Goal: Information Seeking & Learning: Learn about a topic

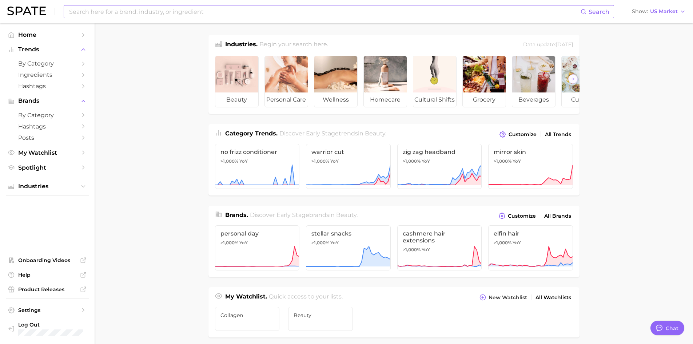
click at [143, 13] on input at bounding box center [324, 11] width 512 height 12
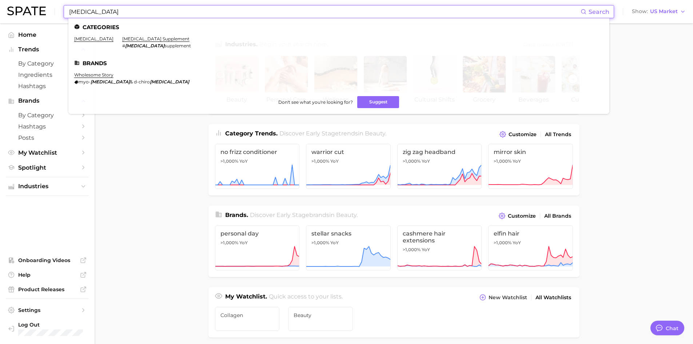
click at [103, 12] on input "[MEDICAL_DATA]" at bounding box center [324, 11] width 512 height 12
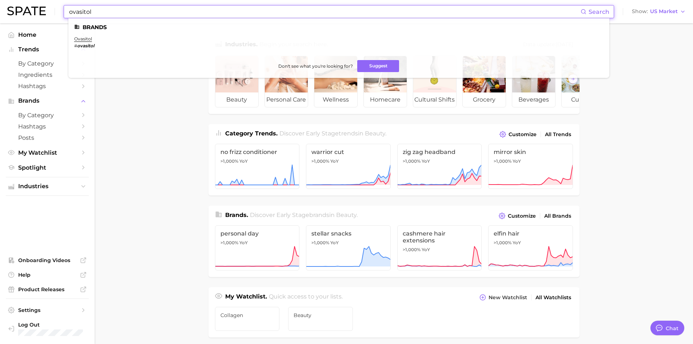
type input "ovasitol"
click at [87, 35] on ul "Brands ovasitol # ovasitol Don't see what you're looking for? Suggest" at bounding box center [338, 48] width 541 height 60
click at [87, 36] on link "ovasitol" at bounding box center [83, 38] width 18 height 5
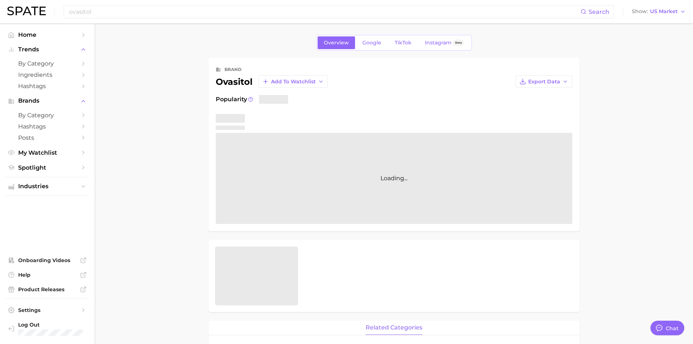
type textarea "x"
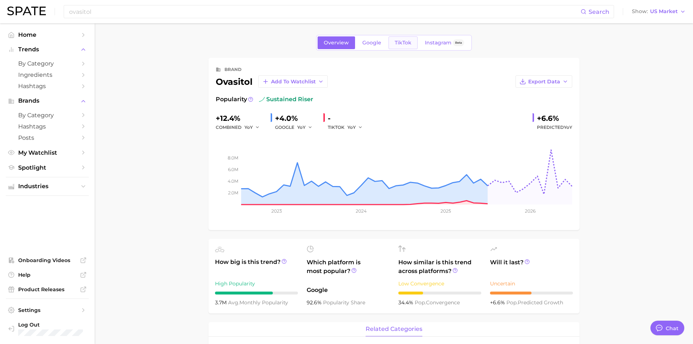
click at [401, 42] on span "TikTok" at bounding box center [403, 43] width 17 height 6
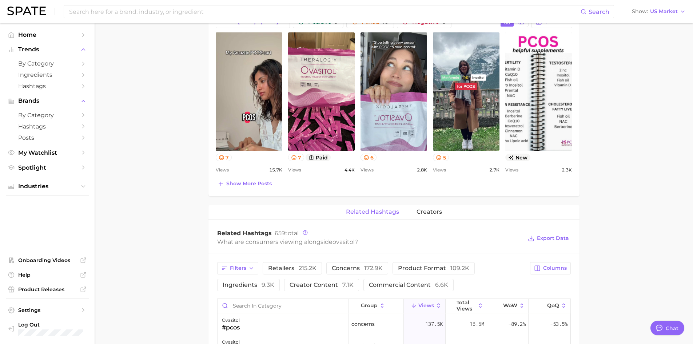
scroll to position [255, 0]
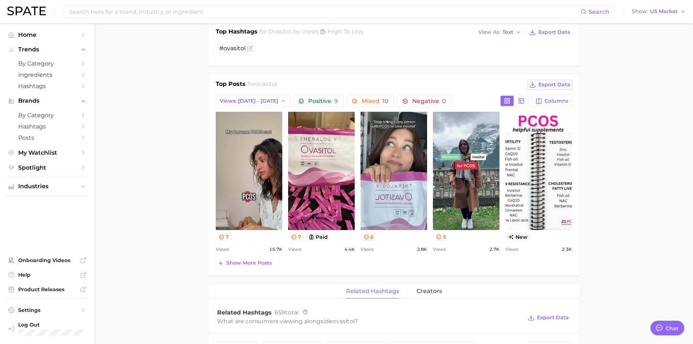
click at [552, 86] on span "Export Data" at bounding box center [555, 85] width 32 height 6
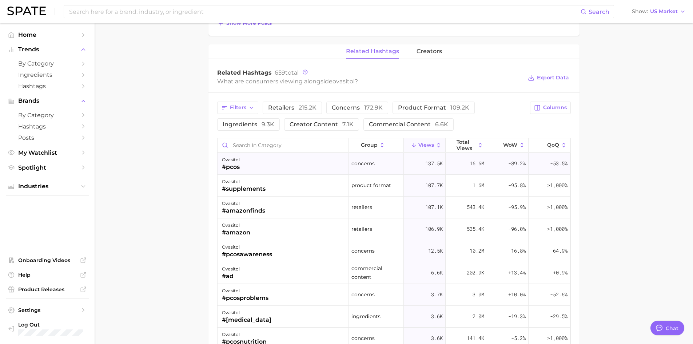
scroll to position [459, 0]
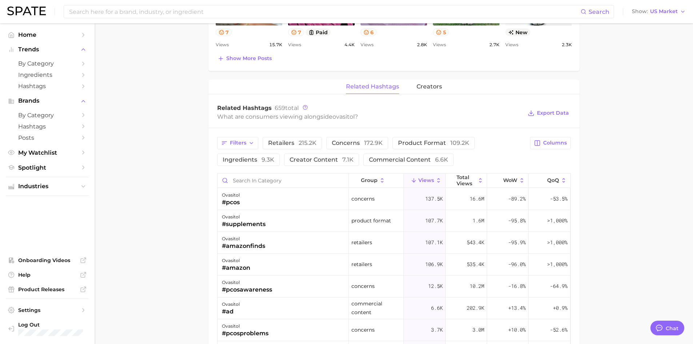
click at [412, 82] on div "related hashtags creators" at bounding box center [394, 87] width 371 height 15
click at [424, 83] on span "creators" at bounding box center [429, 86] width 25 height 7
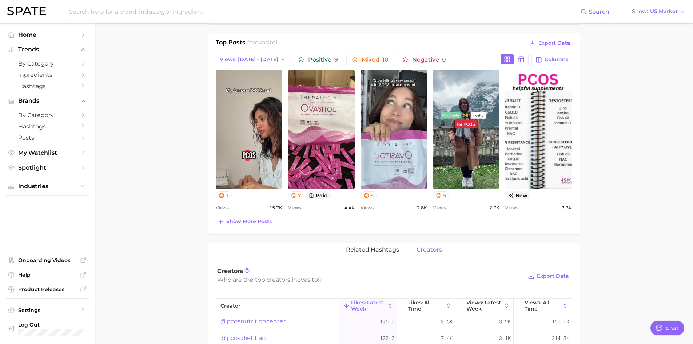
scroll to position [347, 0]
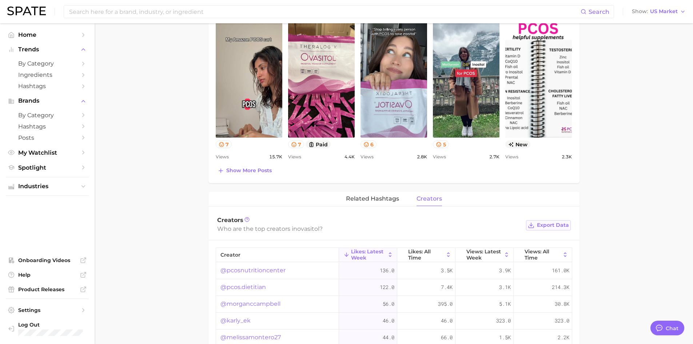
click at [558, 230] on button "Export Data" at bounding box center [548, 225] width 44 height 10
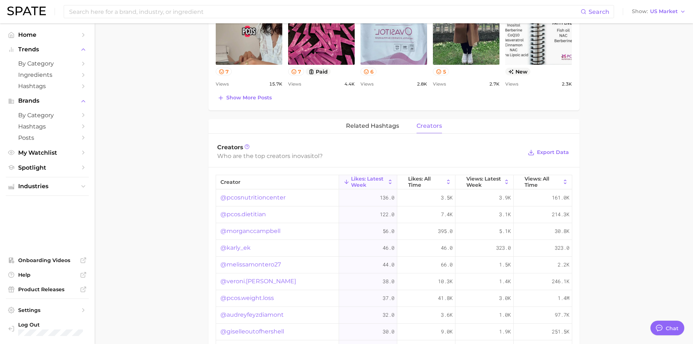
scroll to position [456, 0]
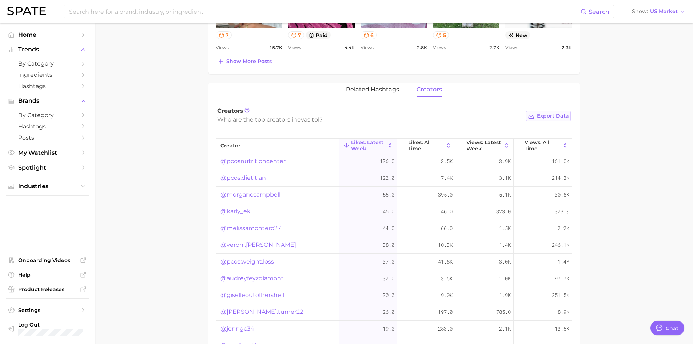
click at [561, 114] on span "Export Data" at bounding box center [553, 116] width 32 height 6
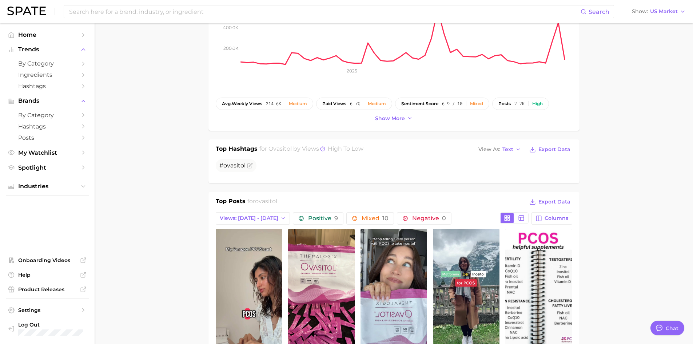
scroll to position [218, 0]
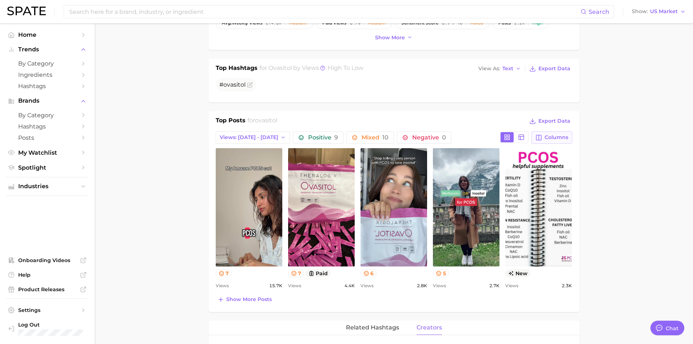
click at [556, 135] on span "Columns" at bounding box center [557, 137] width 24 height 6
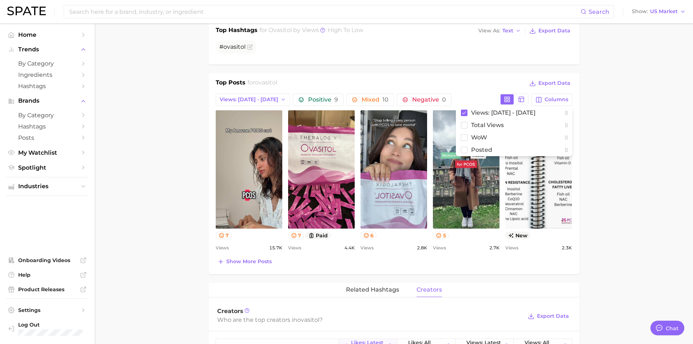
scroll to position [291, 0]
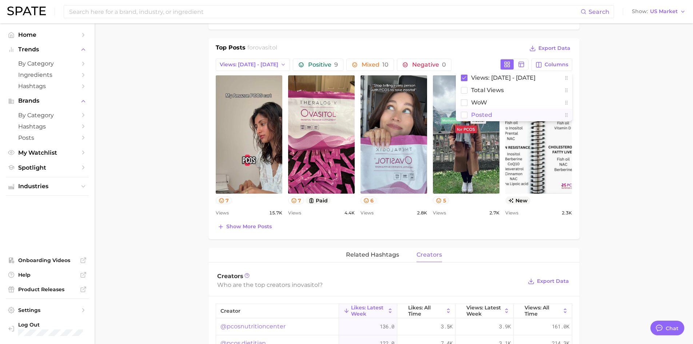
click at [463, 116] on rect at bounding box center [464, 115] width 6 height 6
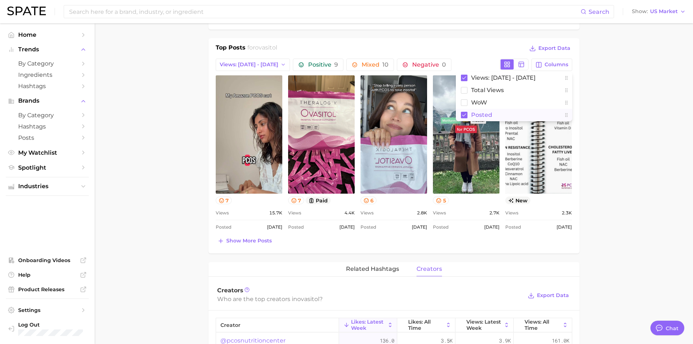
click at [608, 110] on main "Overview Google TikTok Instagram Beta brand ovasitol Add to Watchlist Export Da…" at bounding box center [394, 218] width 599 height 973
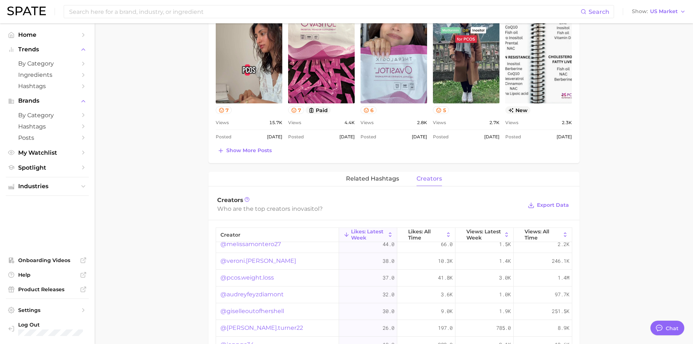
scroll to position [398, 0]
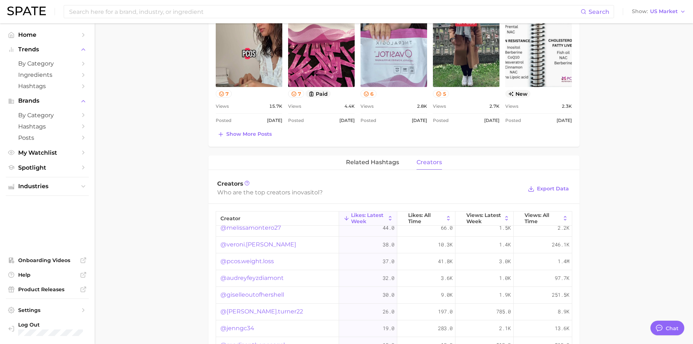
click at [578, 178] on div "Creators Who are the top creators in ovasitol ? Export Data" at bounding box center [394, 188] width 371 height 29
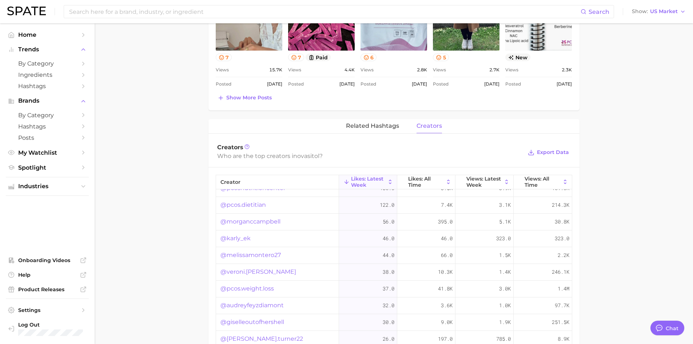
scroll to position [0, 0]
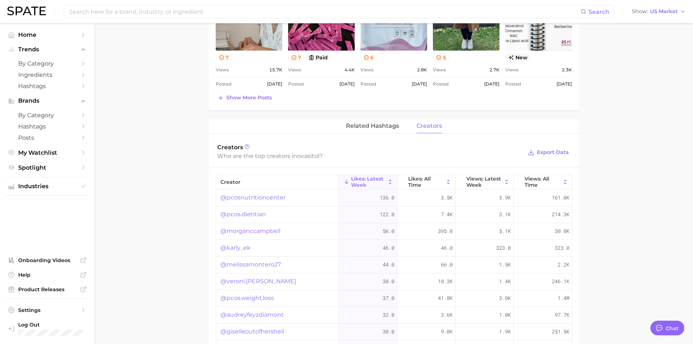
click at [584, 151] on main "Overview Google TikTok Instagram Beta brand ovasitol Add to Watchlist Export Da…" at bounding box center [394, 75] width 599 height 973
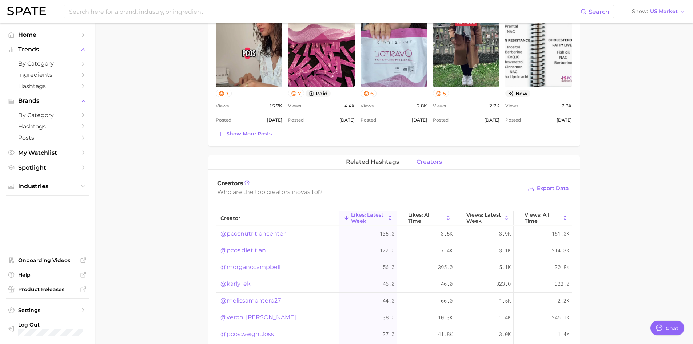
scroll to position [398, 0]
drag, startPoint x: 329, startPoint y: 188, endPoint x: 219, endPoint y: 194, distance: 109.7
click at [219, 194] on div "Who are the top creators in ovasitol ?" at bounding box center [370, 192] width 306 height 10
click at [213, 194] on div "Creators Who are the top creators in ovasitol ? Export Data" at bounding box center [394, 188] width 371 height 29
click at [239, 195] on div "Who are the top creators in ovasitol ?" at bounding box center [370, 192] width 306 height 10
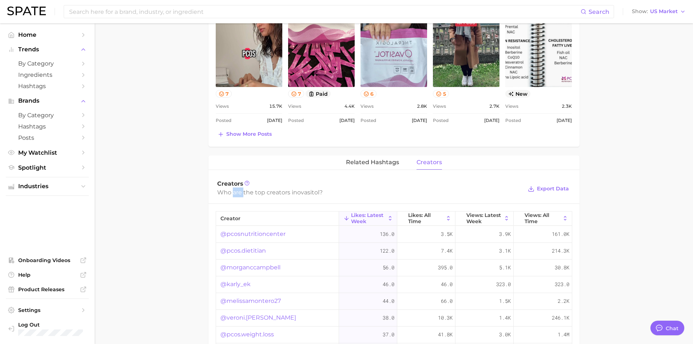
click at [239, 195] on div "Who are the top creators in ovasitol ?" at bounding box center [370, 192] width 306 height 10
click at [197, 187] on main "Overview Google TikTok Instagram Beta brand ovasitol Add to Watchlist Export Da…" at bounding box center [394, 112] width 599 height 973
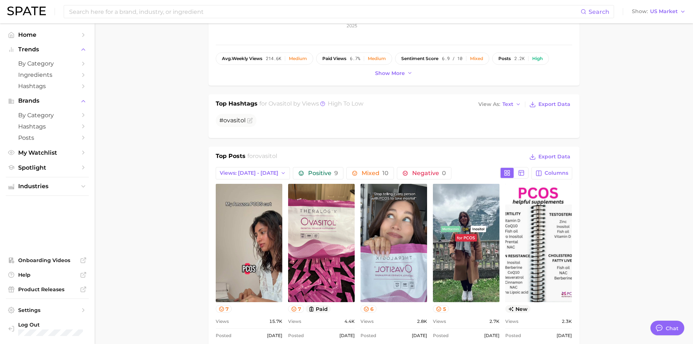
scroll to position [70, 0]
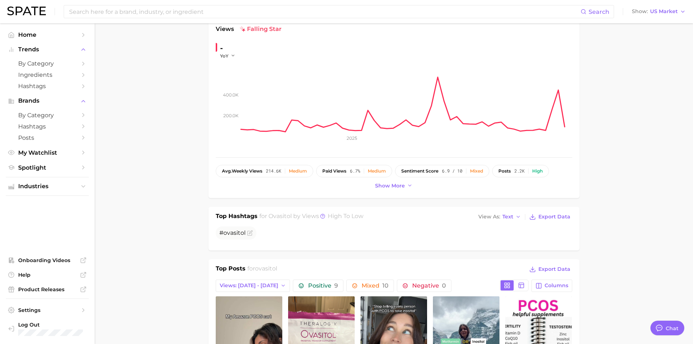
click at [151, 19] on div "Search Show US Market" at bounding box center [346, 11] width 679 height 23
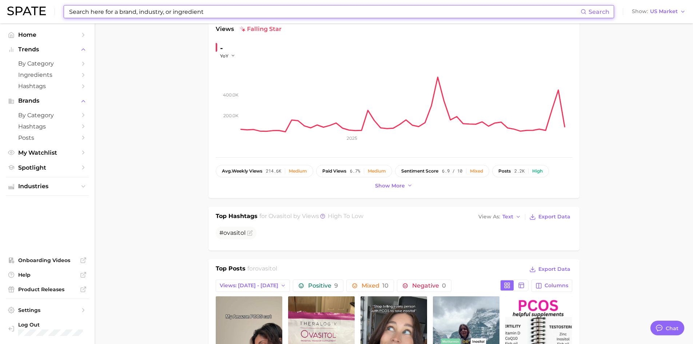
click at [146, 9] on input at bounding box center [324, 11] width 512 height 12
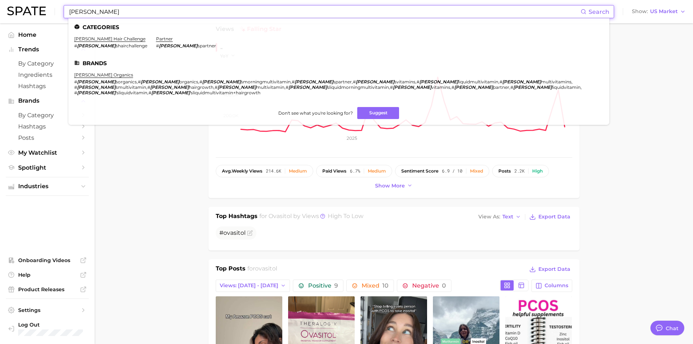
type input "[PERSON_NAME]"
click at [95, 78] on li "[PERSON_NAME] organics # [PERSON_NAME] sorganics , # [PERSON_NAME] organics , #…" at bounding box center [334, 83] width 521 height 23
click at [96, 76] on link "[PERSON_NAME] organics" at bounding box center [103, 74] width 59 height 5
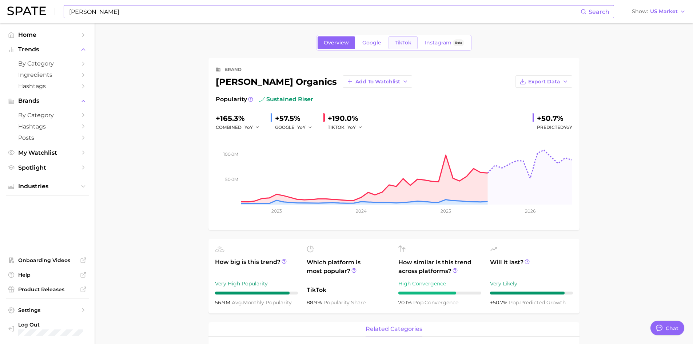
click at [399, 48] on link "TikTok" at bounding box center [403, 42] width 29 height 13
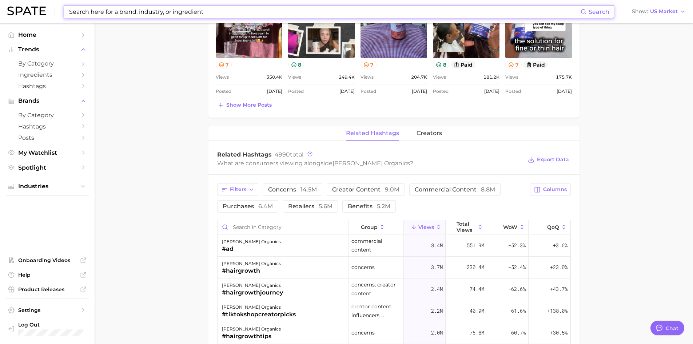
scroll to position [437, 0]
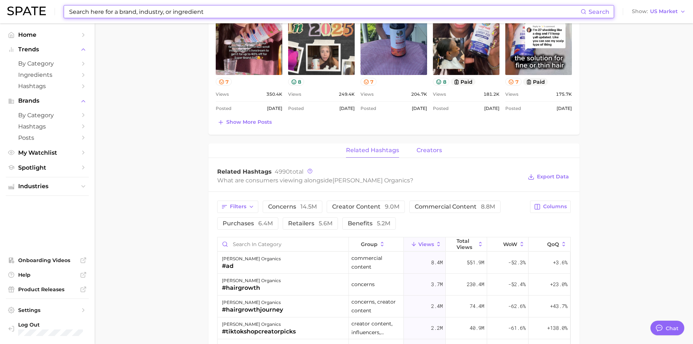
click at [419, 154] on button "creators" at bounding box center [429, 150] width 25 height 14
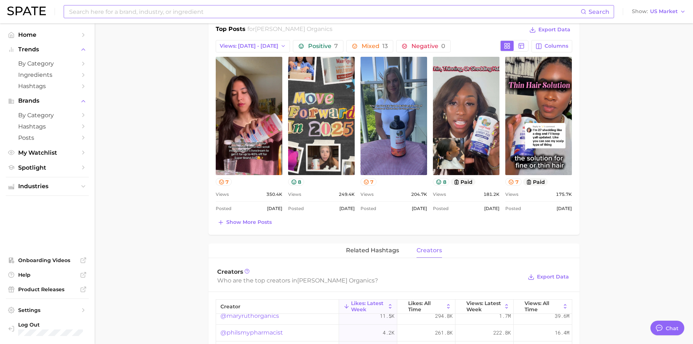
scroll to position [206, 0]
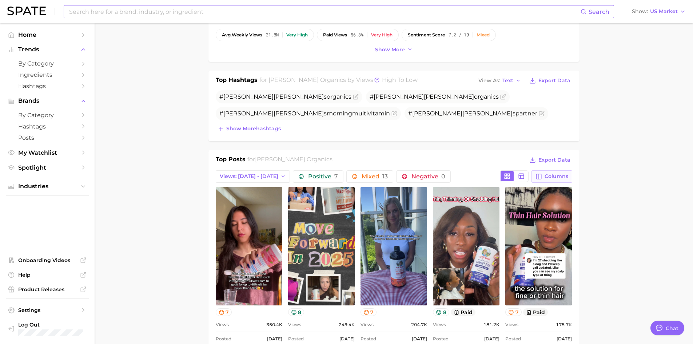
click at [562, 172] on button "Columns" at bounding box center [552, 176] width 40 height 12
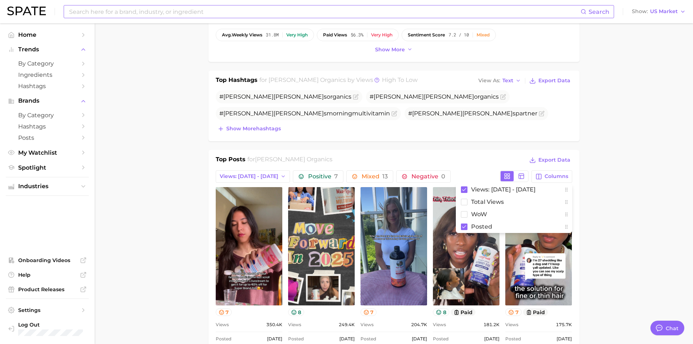
click at [620, 210] on main "Overview Google TikTok Instagram Beta brand [PERSON_NAME] organics Add to Watch…" at bounding box center [394, 317] width 599 height 1000
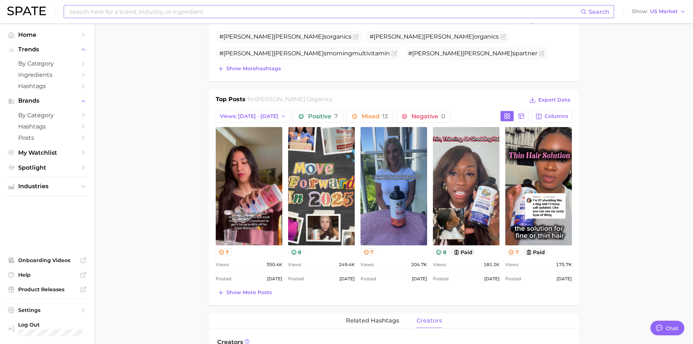
scroll to position [255, 0]
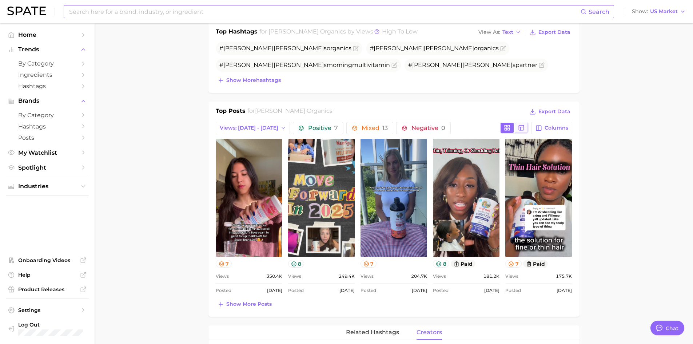
click at [524, 130] on icon at bounding box center [521, 127] width 7 height 7
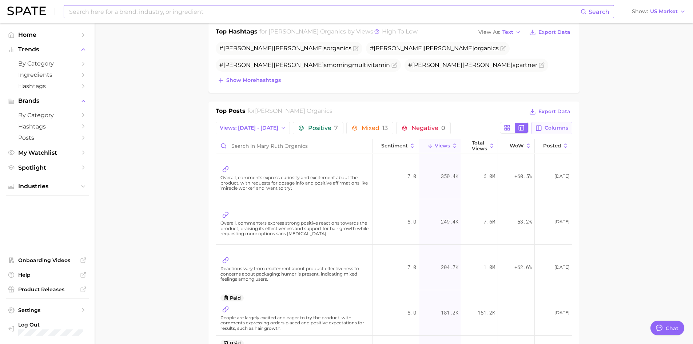
click at [548, 131] on span "Columns" at bounding box center [557, 128] width 24 height 6
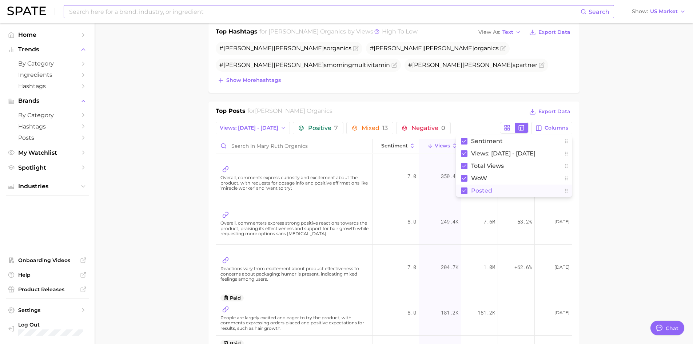
click at [510, 190] on button "Posted" at bounding box center [514, 191] width 116 height 12
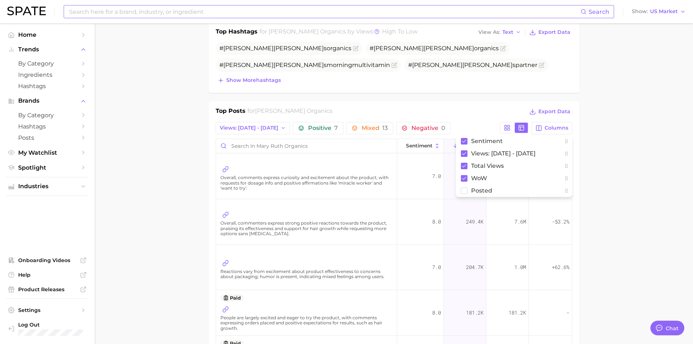
click at [555, 133] on button "Columns" at bounding box center [552, 128] width 40 height 12
click at [495, 189] on button "Posted" at bounding box center [514, 191] width 116 height 12
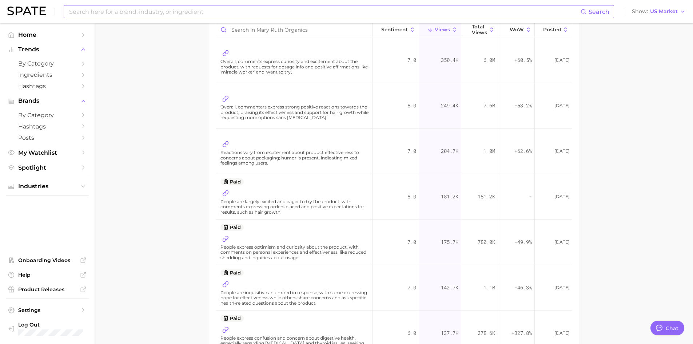
scroll to position [328, 0]
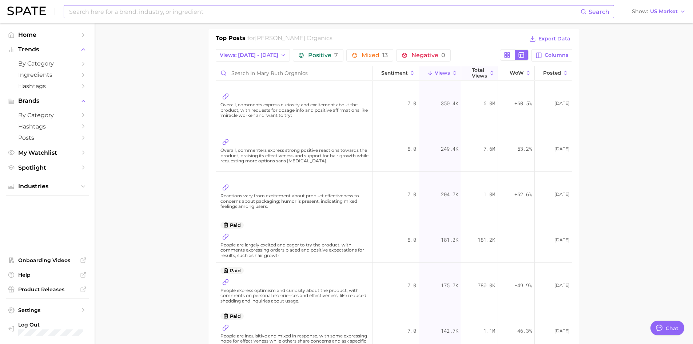
click at [478, 76] on span "Total Views" at bounding box center [479, 72] width 15 height 11
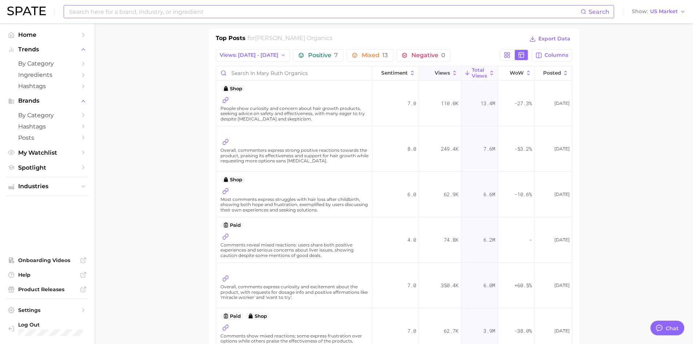
click at [442, 74] on span "Views" at bounding box center [442, 73] width 15 height 6
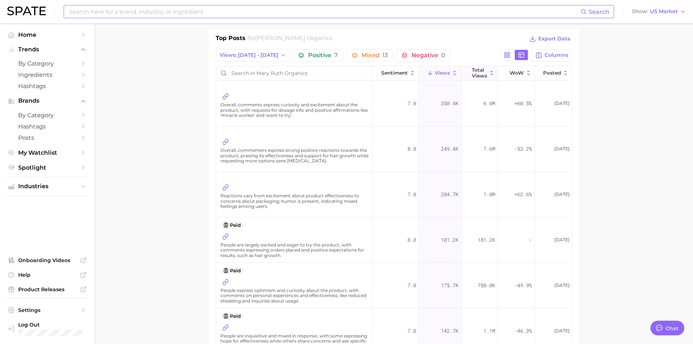
click at [472, 78] on span "Total Views" at bounding box center [479, 72] width 15 height 11
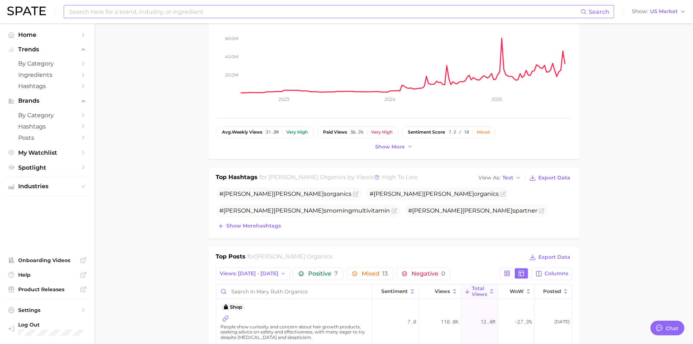
scroll to position [0, 0]
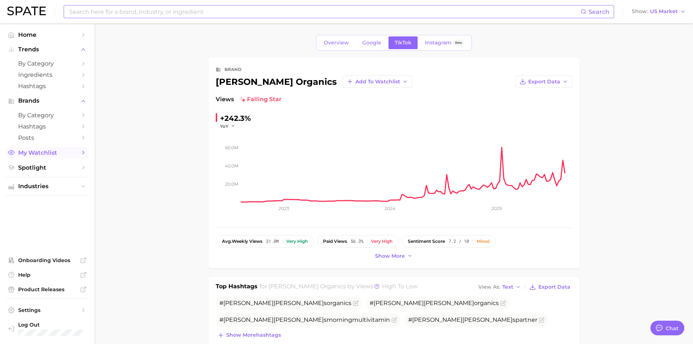
click at [53, 153] on span "My Watchlist" at bounding box center [47, 152] width 58 height 7
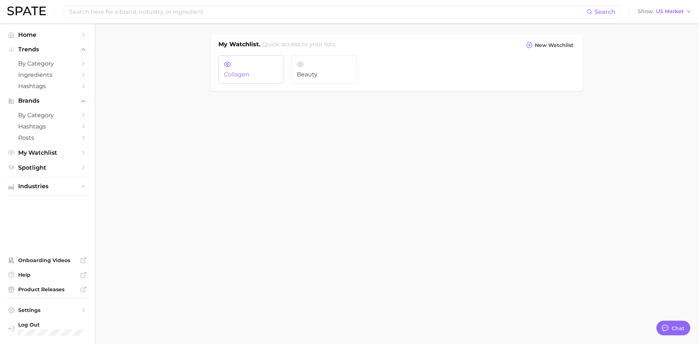
click at [243, 75] on span "Collagen" at bounding box center [251, 74] width 55 height 7
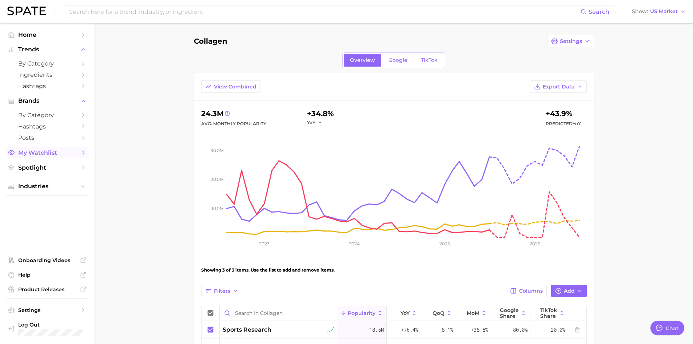
click at [82, 152] on icon "Sidebar" at bounding box center [83, 152] width 7 height 7
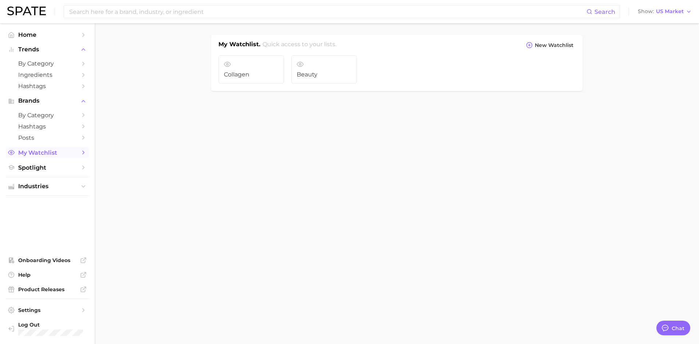
click at [40, 156] on link "My Watchlist" at bounding box center [47, 152] width 83 height 11
click at [330, 63] on link "Beauty" at bounding box center [324, 69] width 66 height 28
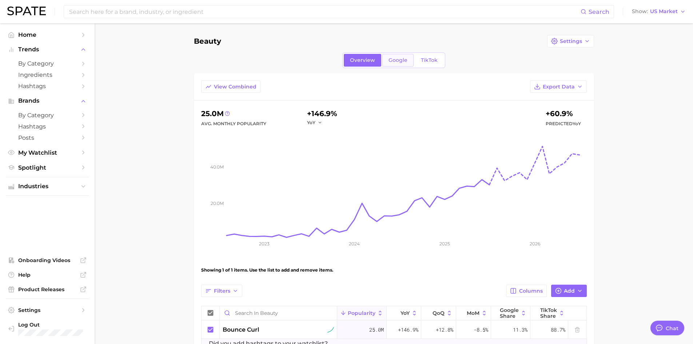
click at [398, 64] on link "Google" at bounding box center [397, 60] width 31 height 13
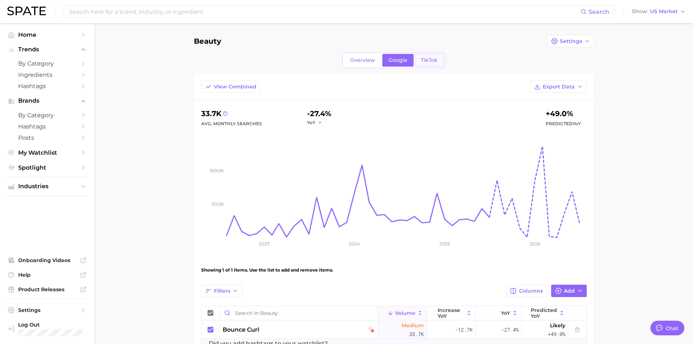
click at [431, 62] on span "TikTok" at bounding box center [429, 60] width 17 height 6
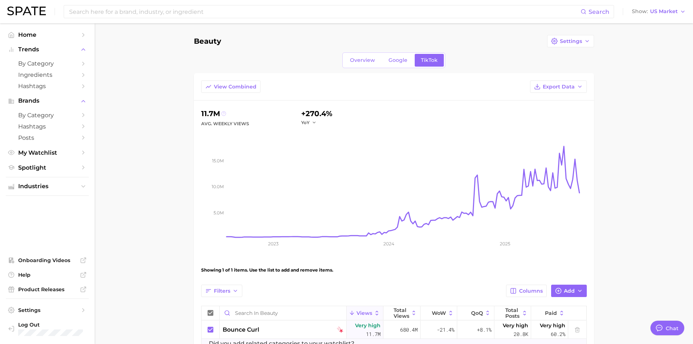
click at [222, 112] on circle at bounding box center [224, 113] width 4 height 4
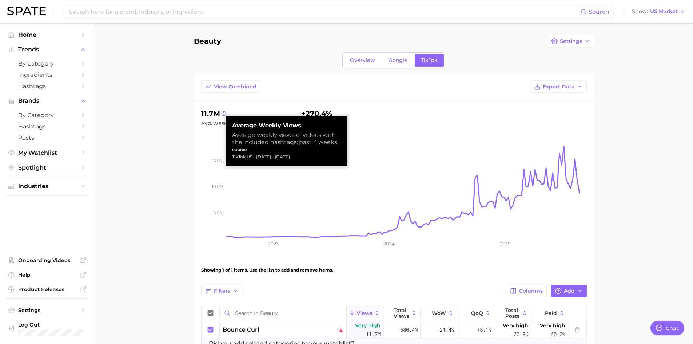
click at [174, 122] on main "Beauty Settings Overview Google TikTok View Combined Export Data 11.7m Avg. Wee…" at bounding box center [394, 212] width 599 height 378
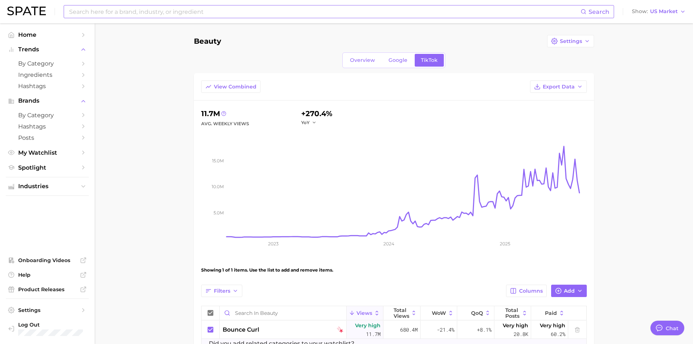
click at [201, 15] on input at bounding box center [324, 11] width 512 height 12
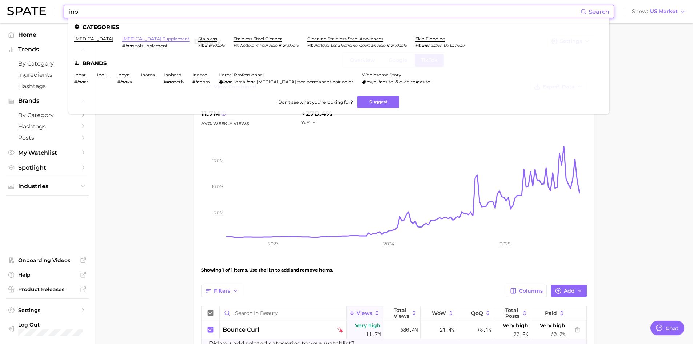
type input "ino"
click at [122, 37] on link "[MEDICAL_DATA] supplement" at bounding box center [155, 38] width 67 height 5
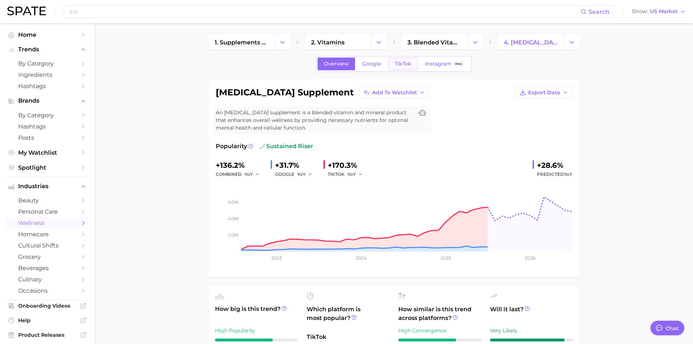
click at [394, 70] on link "TikTok" at bounding box center [403, 63] width 29 height 13
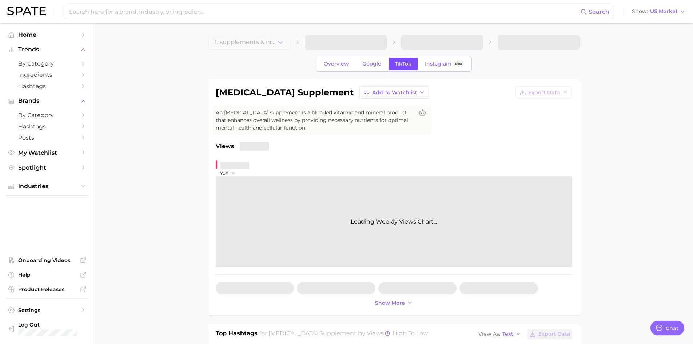
click at [397, 66] on span "TikTok" at bounding box center [403, 64] width 17 height 6
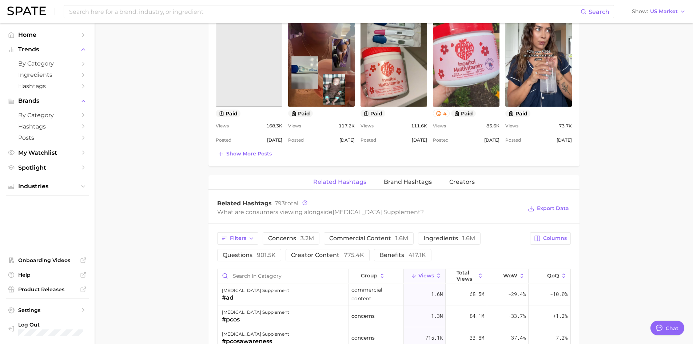
scroll to position [437, 0]
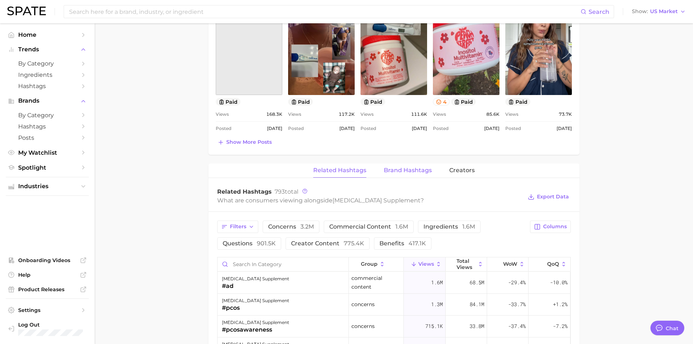
click at [398, 171] on span "Brand Hashtags" at bounding box center [408, 170] width 48 height 7
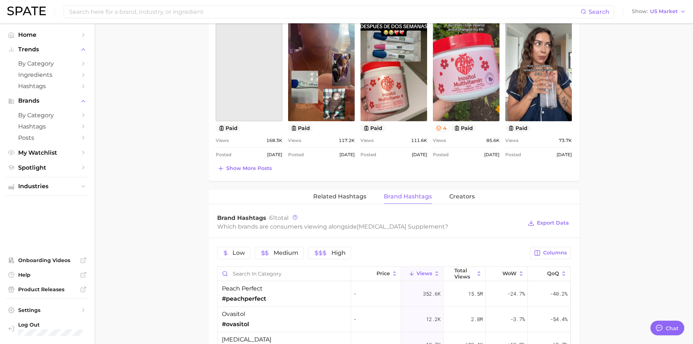
scroll to position [358, 0]
